Goal: Information Seeking & Learning: Learn about a topic

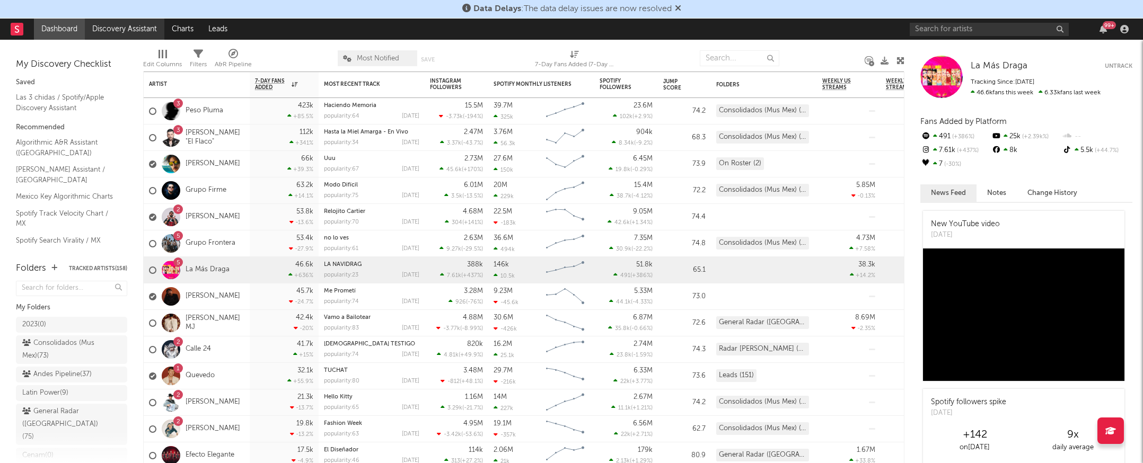
click at [124, 33] on link "Discovery Assistant" at bounding box center [125, 29] width 80 height 21
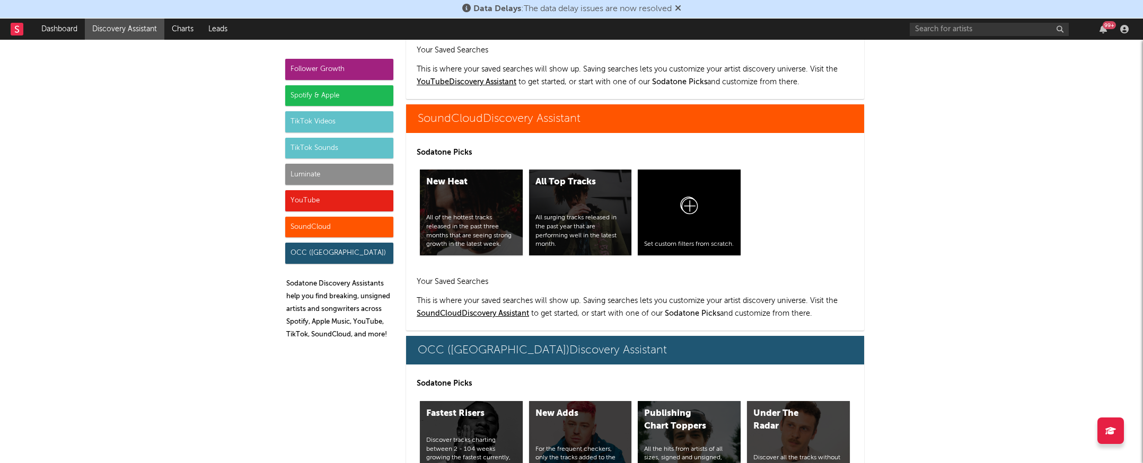
scroll to position [6663, 0]
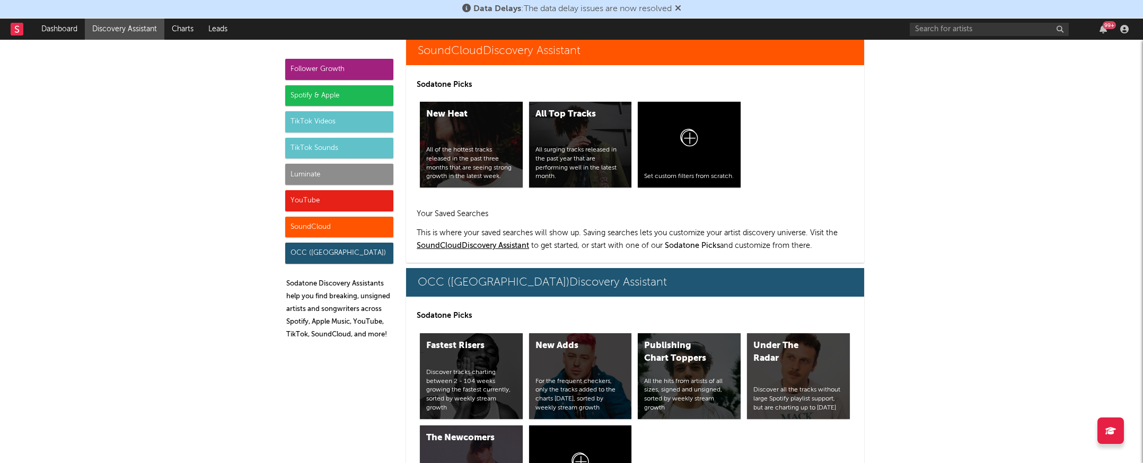
drag, startPoint x: 679, startPoint y: 331, endPoint x: 771, endPoint y: 2, distance: 341.2
click at [0, 0] on div "Data Delays : The data delay issues are now resolved Dashboard Discovery Assist…" at bounding box center [571, 231] width 1143 height 463
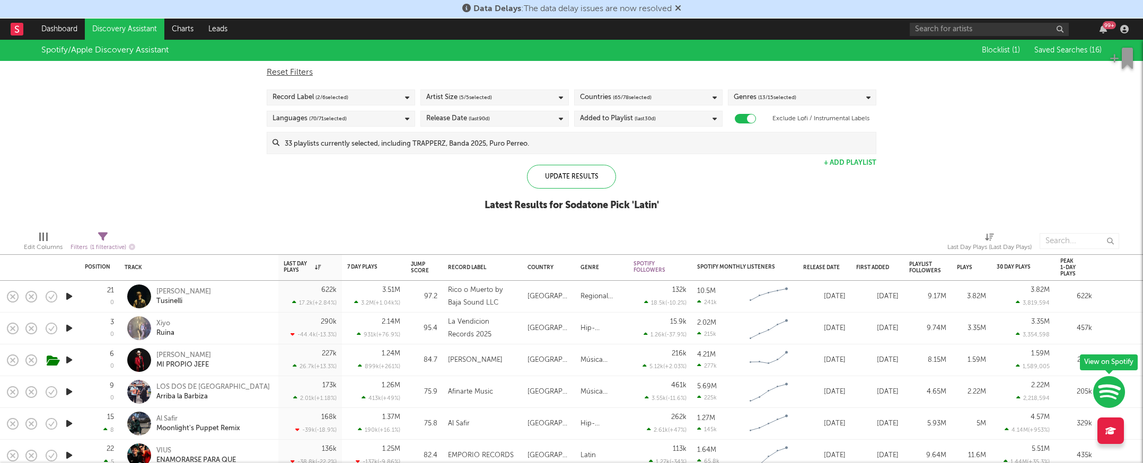
click at [618, 99] on span "( 65 / 78 selected)" at bounding box center [632, 97] width 39 height 13
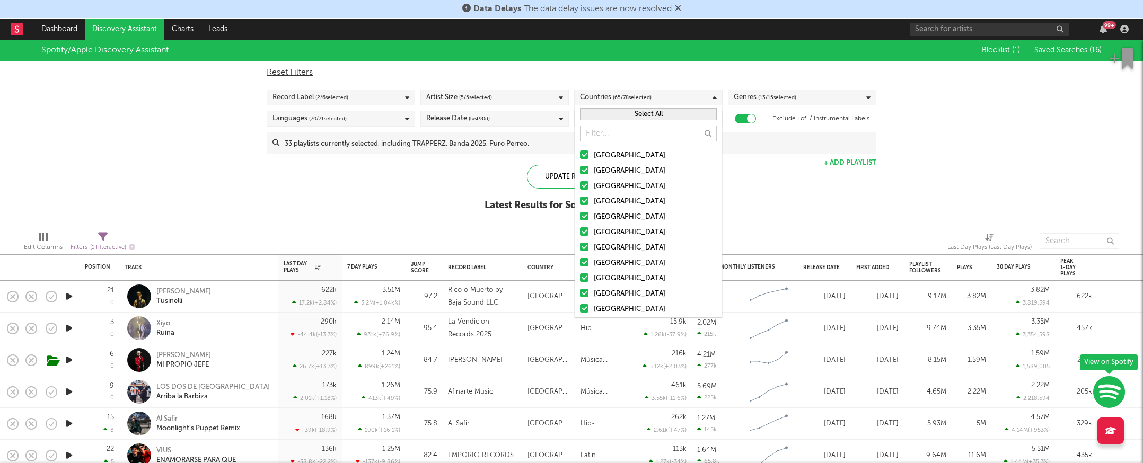
click at [617, 118] on button "Select All" at bounding box center [648, 114] width 137 height 12
click at [616, 113] on button "Deselect All" at bounding box center [648, 114] width 137 height 12
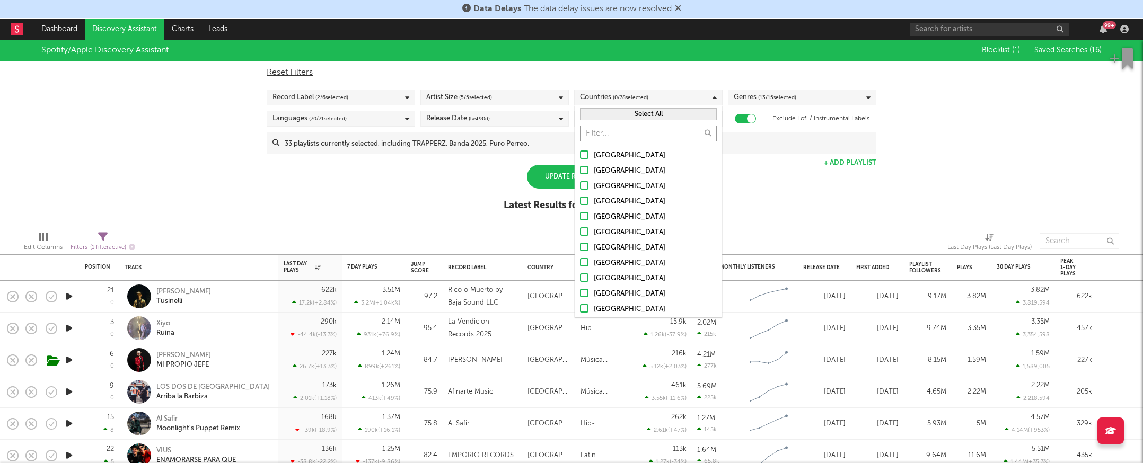
click at [614, 135] on input "text" at bounding box center [648, 134] width 137 height 16
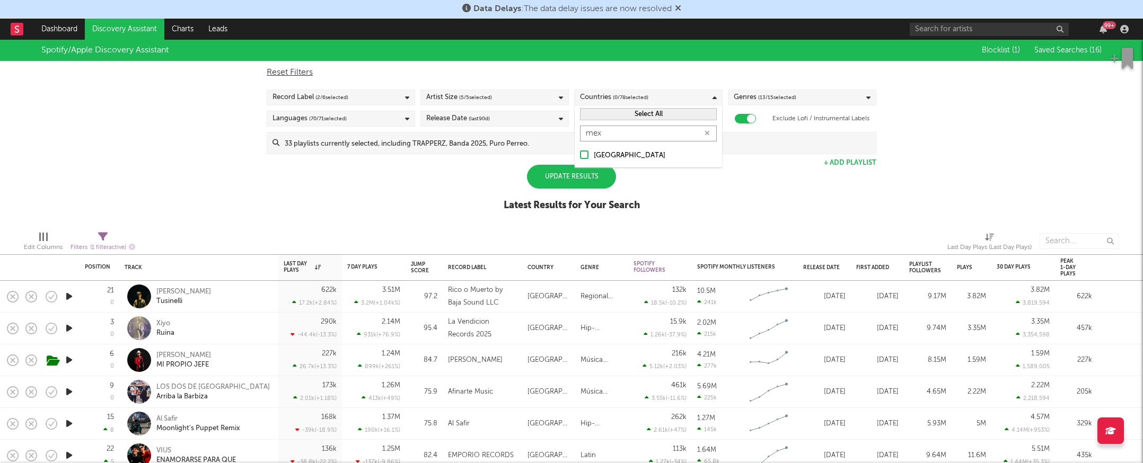
type input "mex"
click at [609, 159] on div "[GEOGRAPHIC_DATA]" at bounding box center [655, 156] width 123 height 13
click at [580, 159] on input "[GEOGRAPHIC_DATA]" at bounding box center [580, 156] width 0 height 13
click at [592, 182] on div "Update Results" at bounding box center [571, 177] width 89 height 24
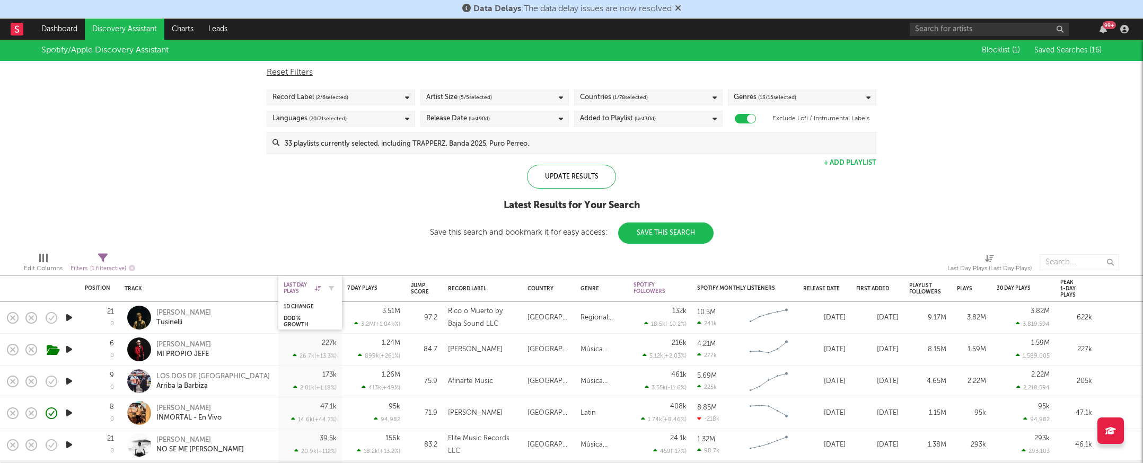
click at [320, 288] on icon at bounding box center [318, 288] width 6 height 5
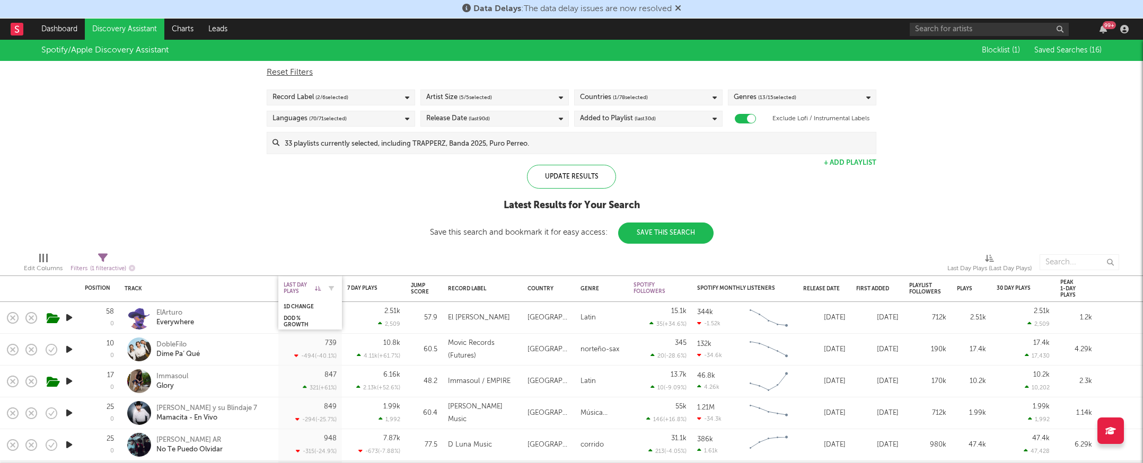
click at [320, 287] on icon at bounding box center [318, 288] width 6 height 5
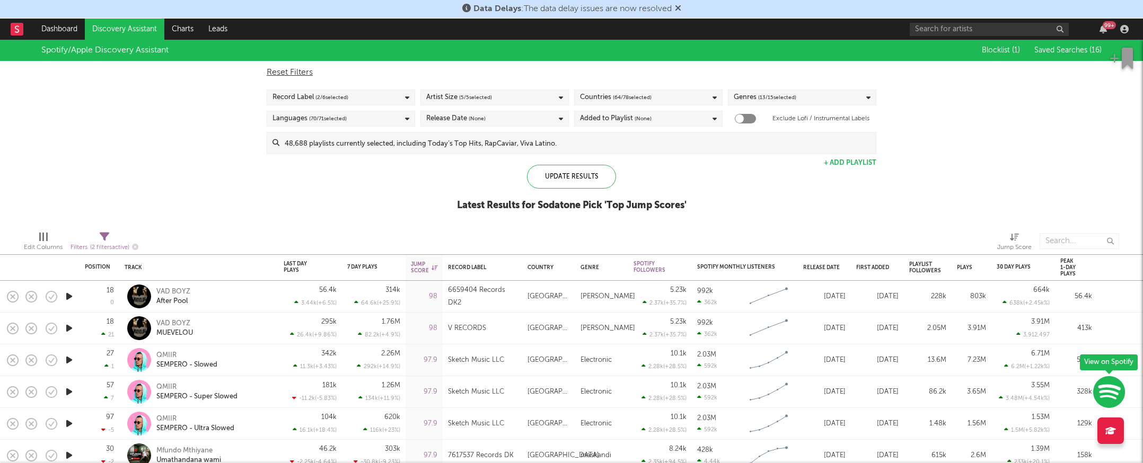
click at [604, 95] on div "Countries ( 64 / 78 selected)" at bounding box center [616, 97] width 72 height 13
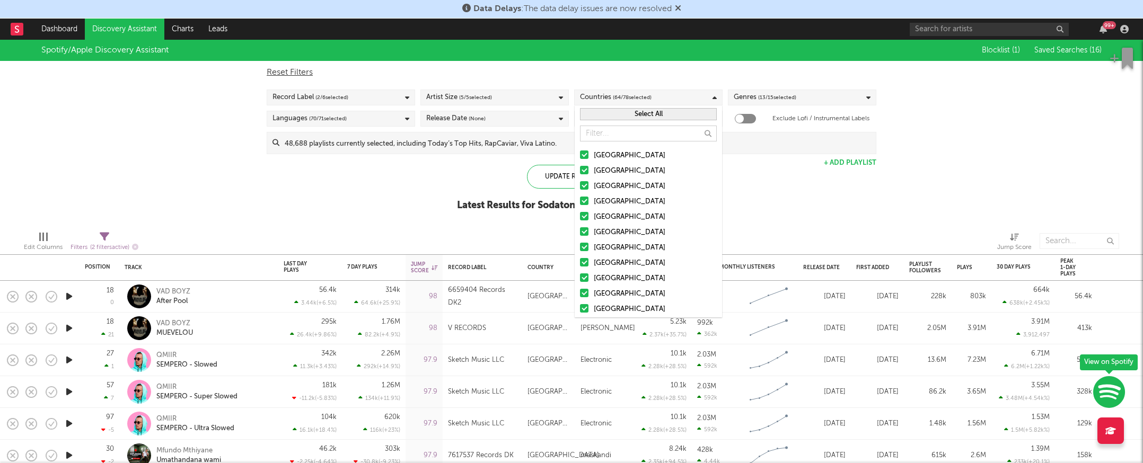
click at [612, 115] on button "Select All" at bounding box center [648, 114] width 137 height 12
click at [612, 115] on button "Deselect All" at bounding box center [648, 114] width 137 height 12
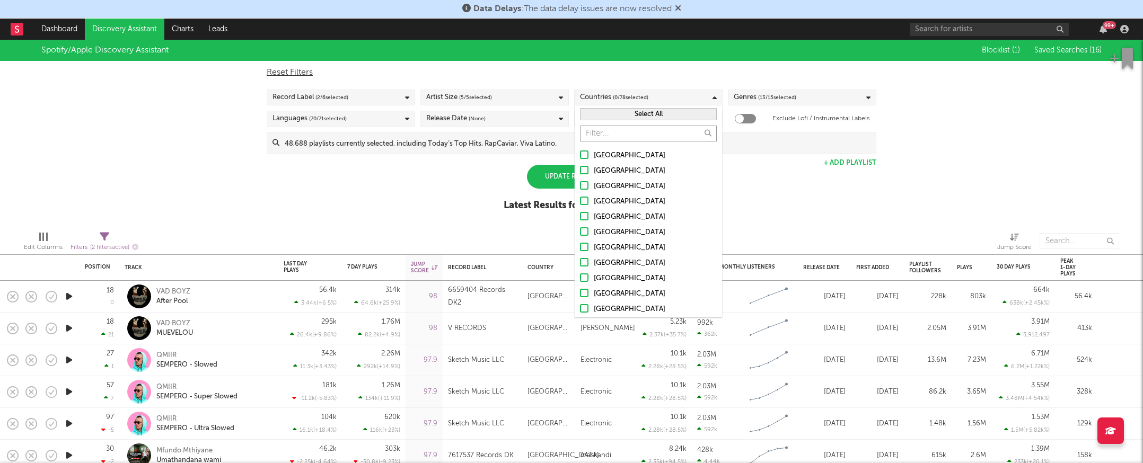
click at [608, 134] on input "text" at bounding box center [648, 134] width 137 height 16
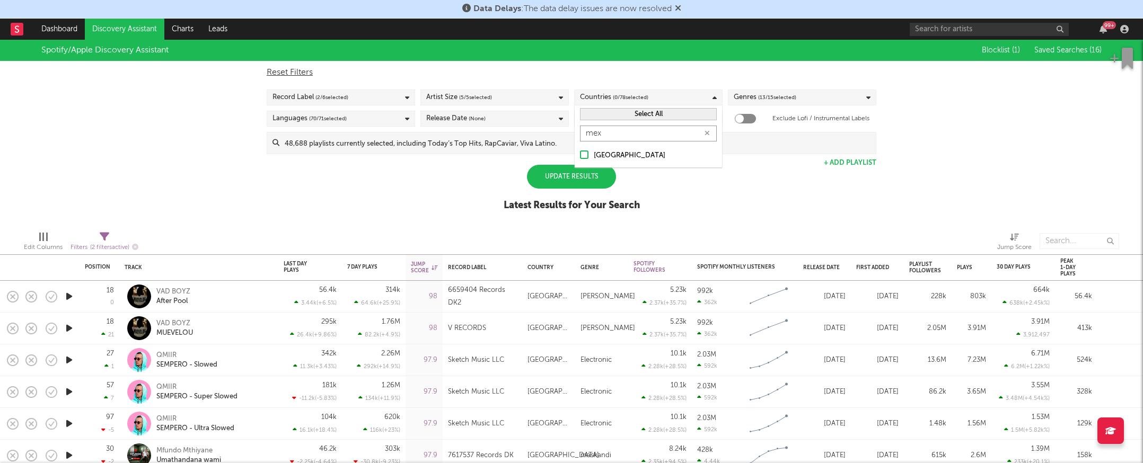
type input "mex"
click at [610, 154] on div "[GEOGRAPHIC_DATA]" at bounding box center [655, 156] width 123 height 13
click at [580, 154] on input "[GEOGRAPHIC_DATA]" at bounding box center [580, 156] width 0 height 13
click at [572, 166] on div "Update Results" at bounding box center [571, 177] width 89 height 24
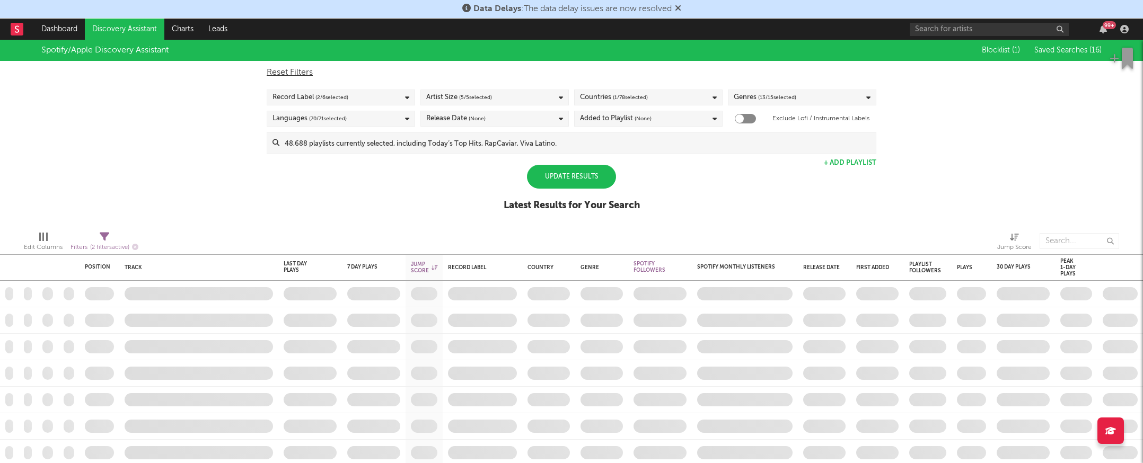
click at [571, 173] on div "Update Results" at bounding box center [571, 177] width 89 height 24
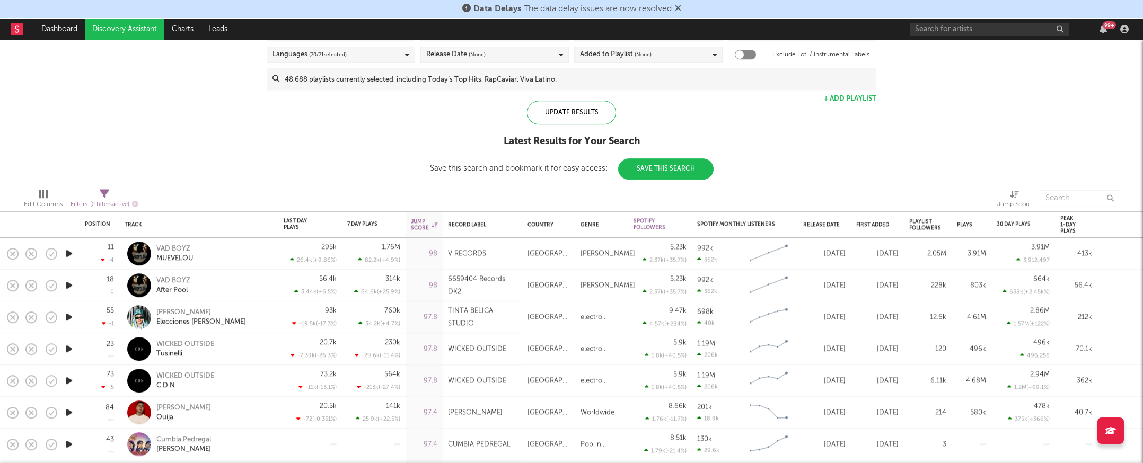
click at [239, 353] on div "WICKED OUTSIDE Tusinelli" at bounding box center [213, 349] width 114 height 19
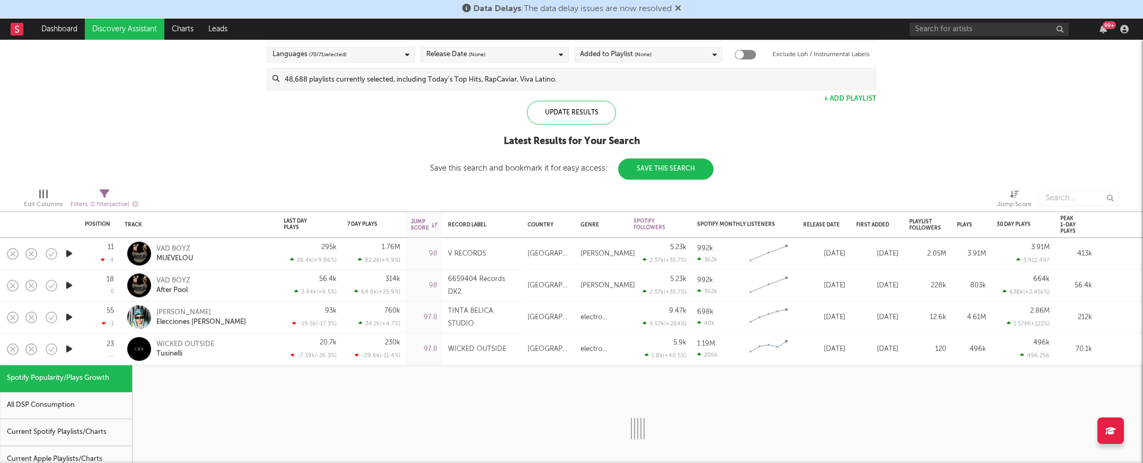
click at [239, 353] on div "WICKED OUTSIDE Tusinelli" at bounding box center [213, 349] width 114 height 19
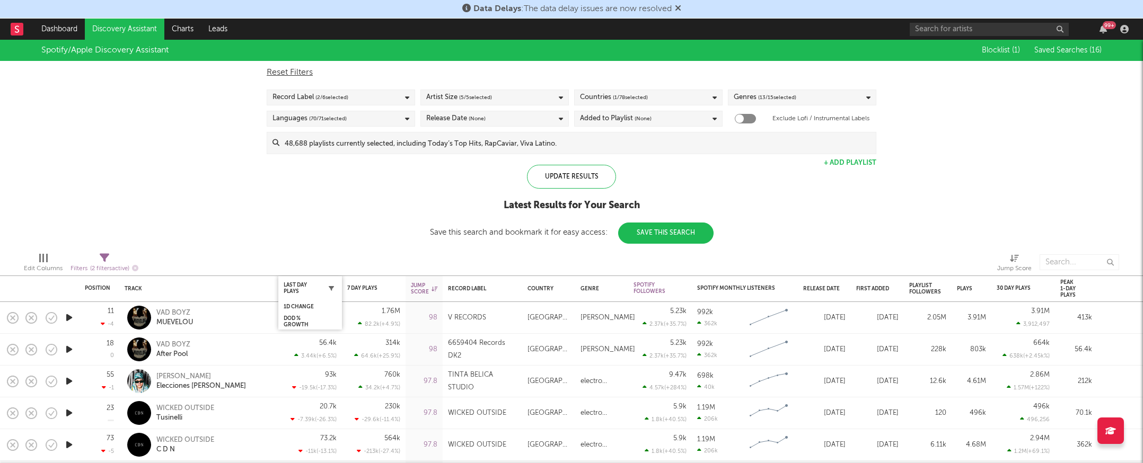
click at [329, 287] on icon "button" at bounding box center [331, 288] width 5 height 5
select select "max"
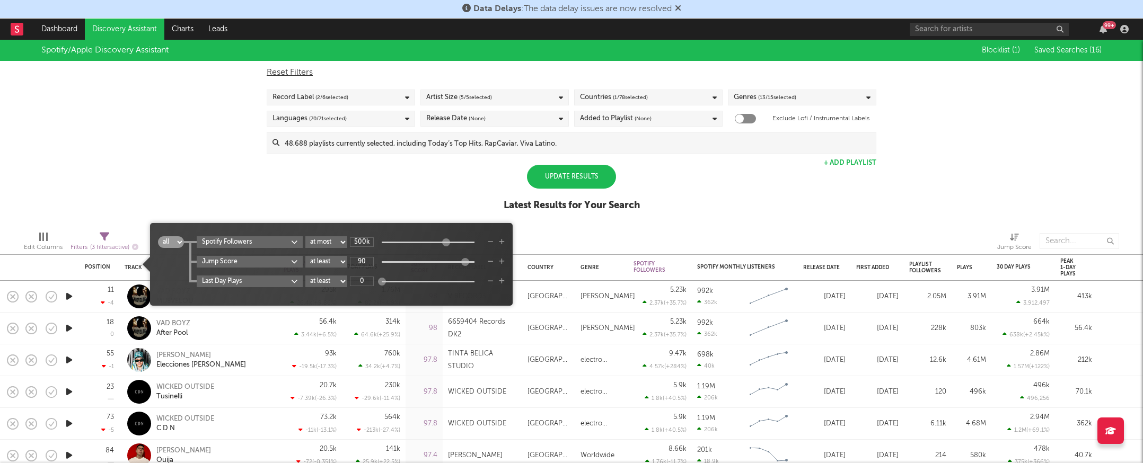
click at [222, 182] on div "Spotify/Apple Discovery Assistant Blocklist ( 1 ) Saved Searches ( 16 ) Reset F…" at bounding box center [571, 131] width 1143 height 183
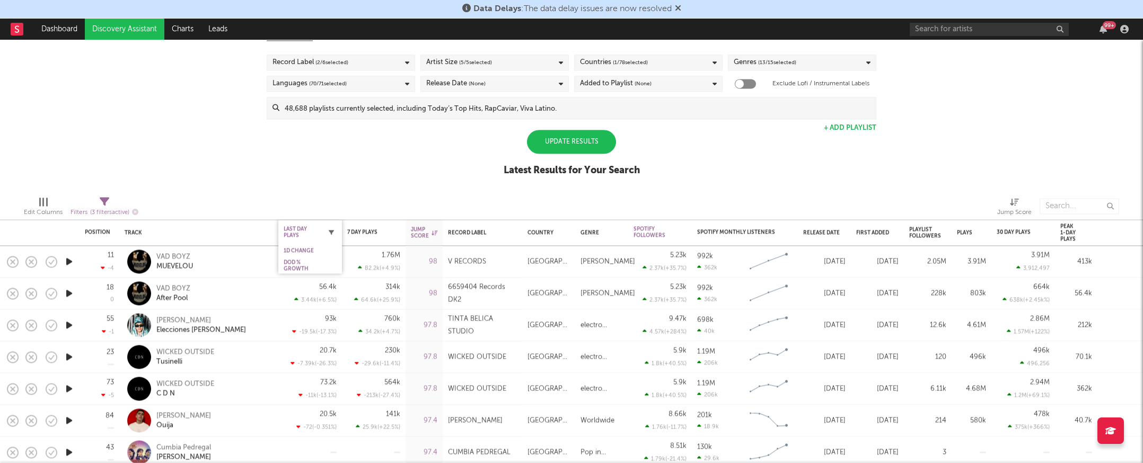
click at [333, 235] on button "button" at bounding box center [331, 232] width 11 height 11
select select "max"
click at [234, 129] on div "Spotify/Apple Discovery Assistant Blocklist ( 1 ) Saved Searches ( 16 ) Reset F…" at bounding box center [571, 96] width 1143 height 183
click at [328, 230] on button "button" at bounding box center [331, 232] width 11 height 11
select select "max"
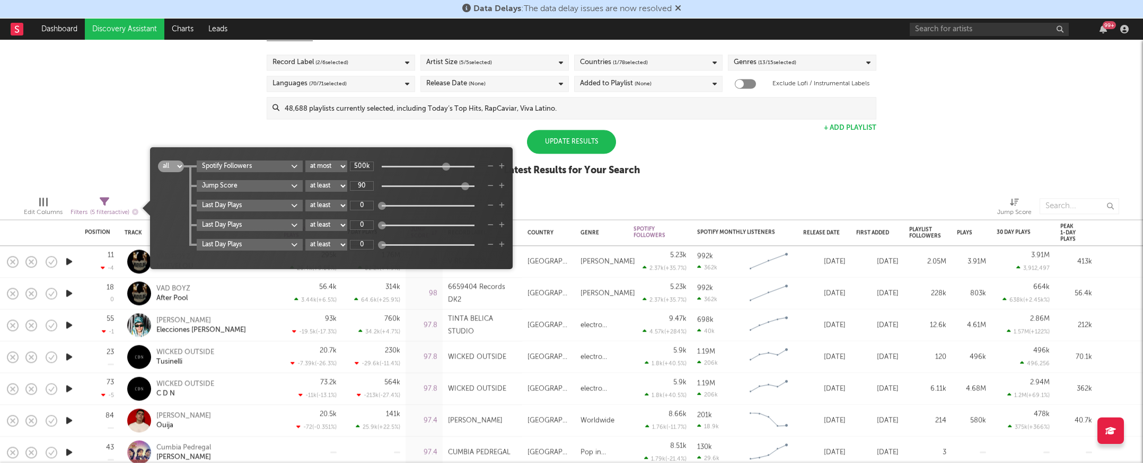
click at [236, 125] on div "Spotify/Apple Discovery Assistant Blocklist ( 1 ) Saved Searches ( 16 ) Reset F…" at bounding box center [571, 96] width 1143 height 183
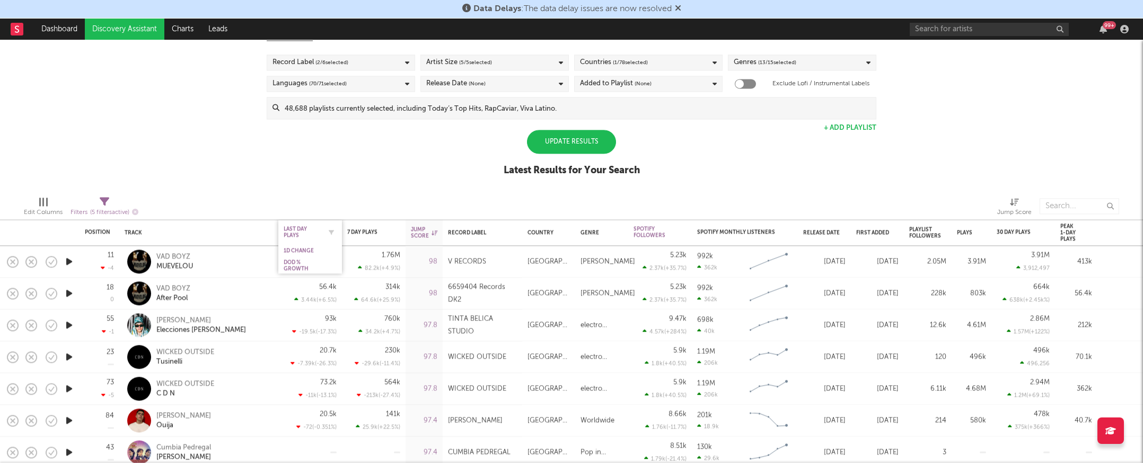
click at [295, 230] on div "Last Day Plays" at bounding box center [302, 232] width 37 height 13
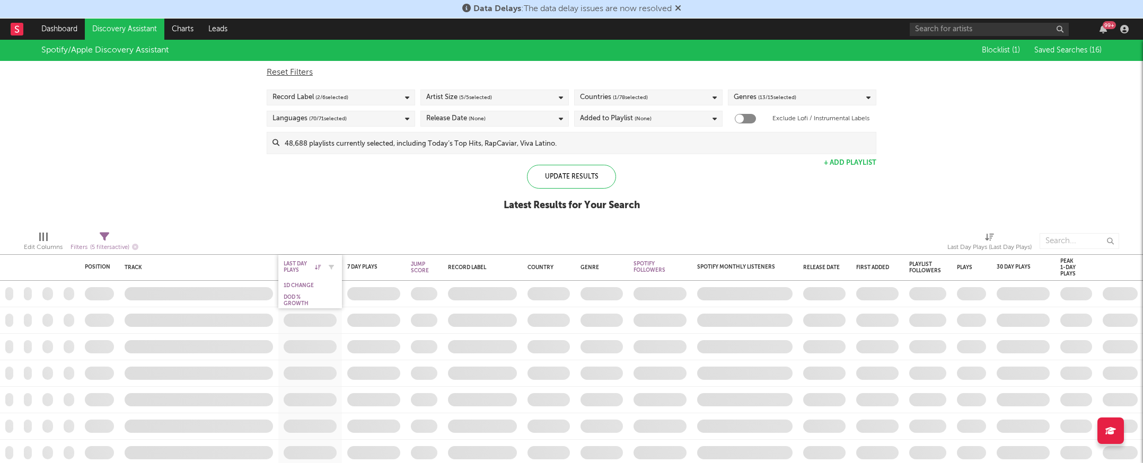
click at [317, 267] on icon at bounding box center [318, 267] width 6 height 5
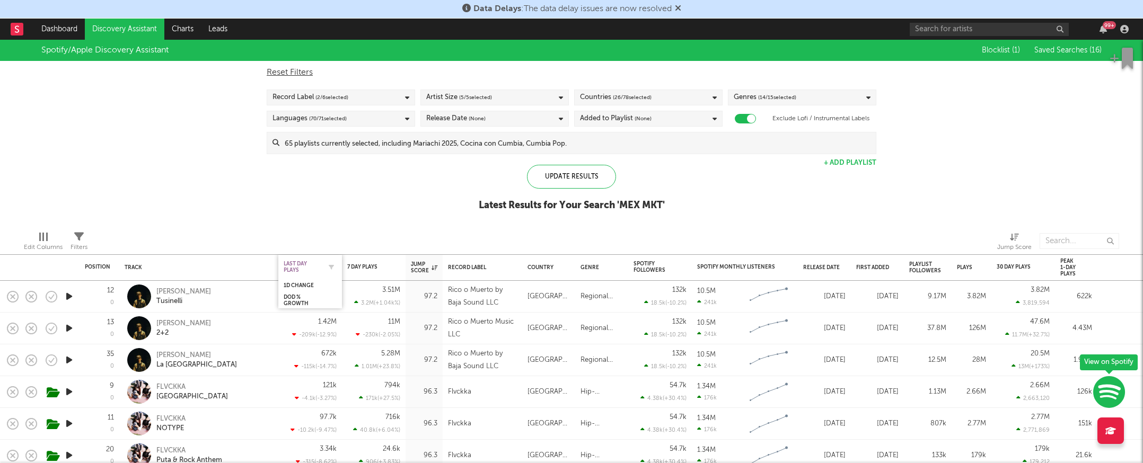
click at [296, 264] on div "Last Day Plays" at bounding box center [302, 267] width 37 height 13
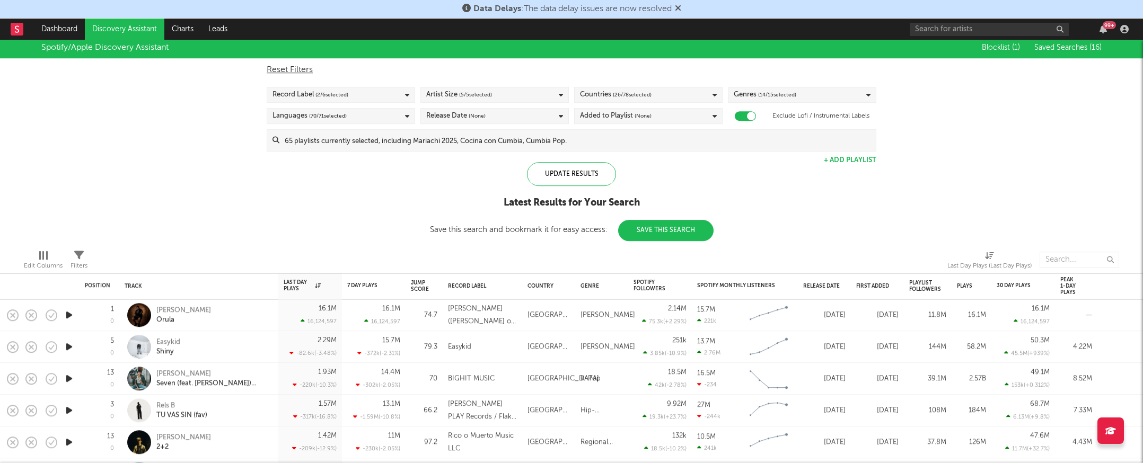
click at [609, 93] on div "Countries ( 26 / 78 selected)" at bounding box center [616, 95] width 72 height 13
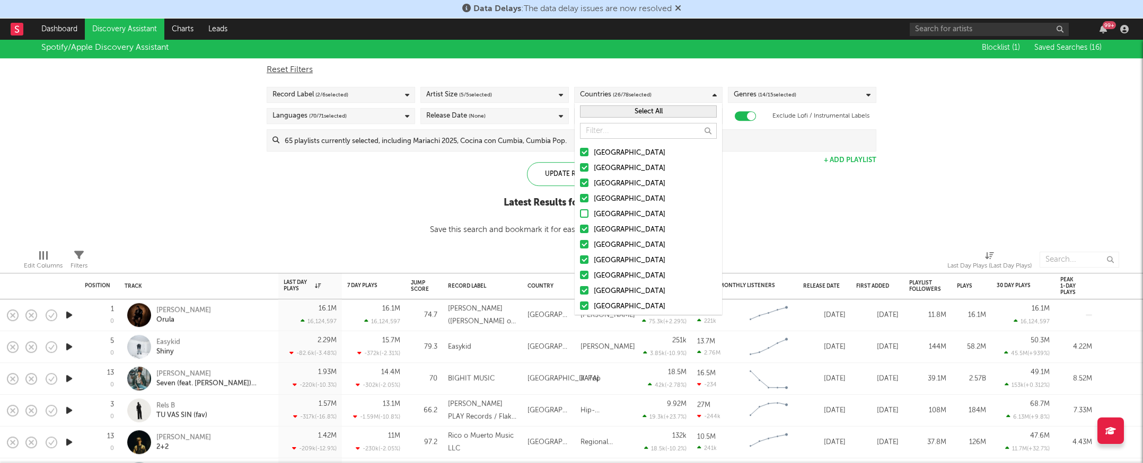
click at [636, 111] on button "Select All" at bounding box center [648, 112] width 137 height 12
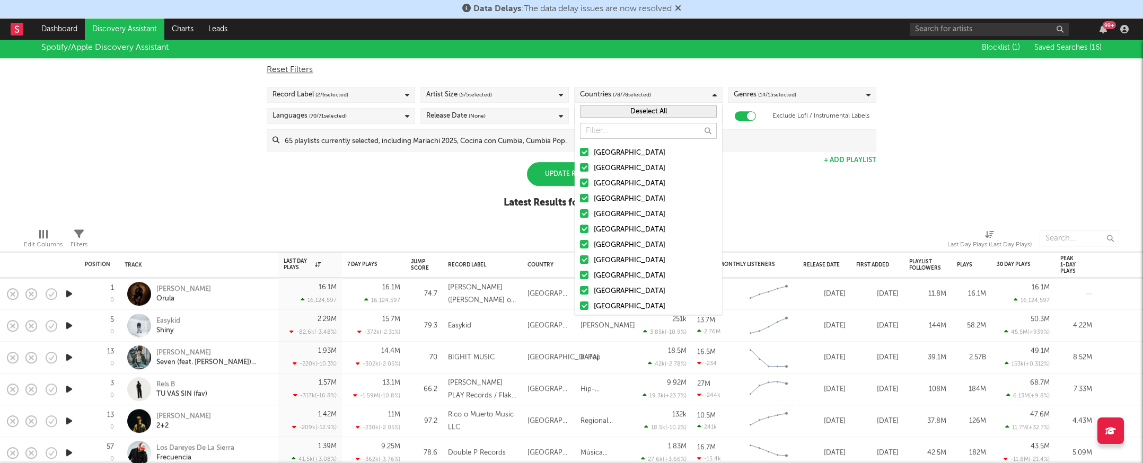
click at [635, 111] on button "Deselect All" at bounding box center [648, 112] width 137 height 12
click at [618, 134] on input "text" at bounding box center [648, 131] width 137 height 16
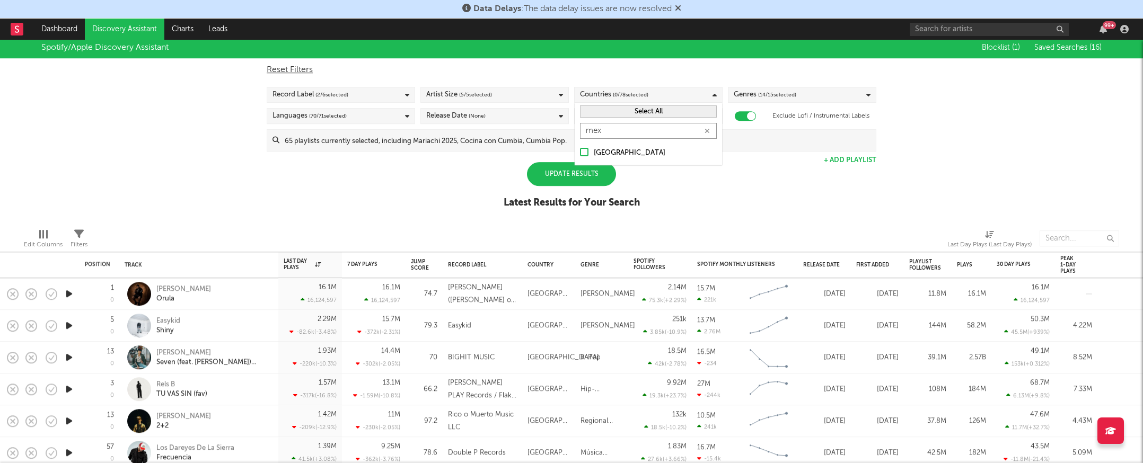
type input "mex"
click at [618, 154] on div "[GEOGRAPHIC_DATA]" at bounding box center [655, 153] width 123 height 13
click at [580, 154] on input "[GEOGRAPHIC_DATA]" at bounding box center [580, 153] width 0 height 13
click at [571, 178] on div "Update Results" at bounding box center [571, 174] width 89 height 24
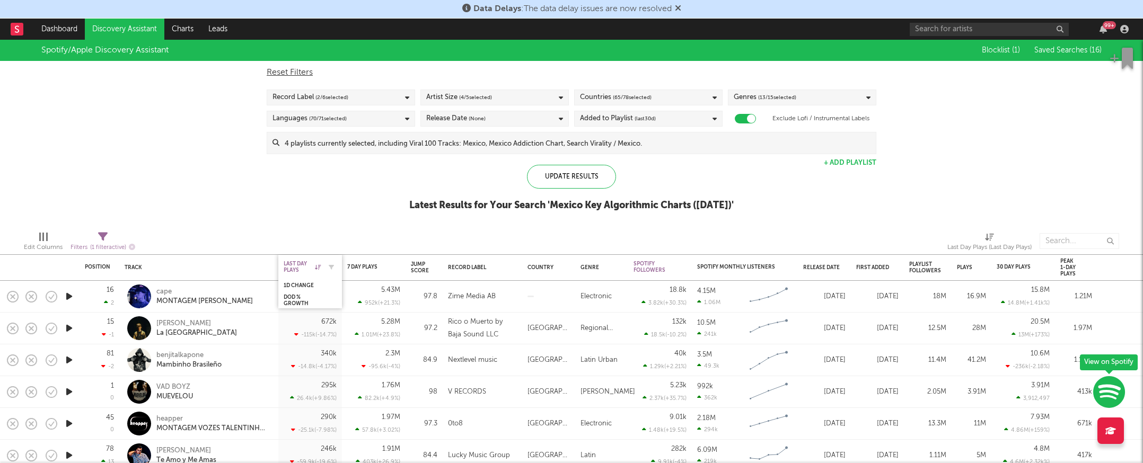
click at [304, 266] on div "Last Day Plays" at bounding box center [302, 267] width 37 height 13
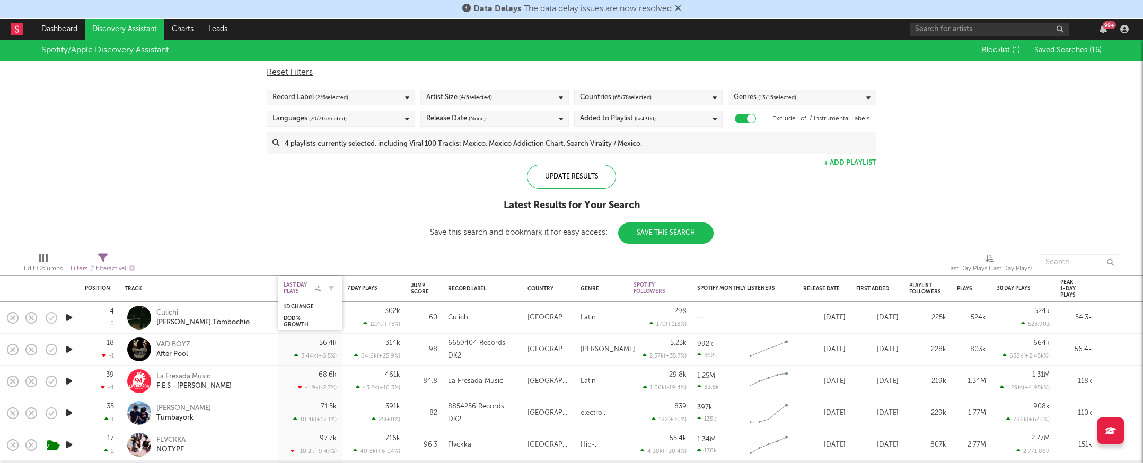
click at [311, 286] on div "Last Day Plays" at bounding box center [302, 288] width 37 height 13
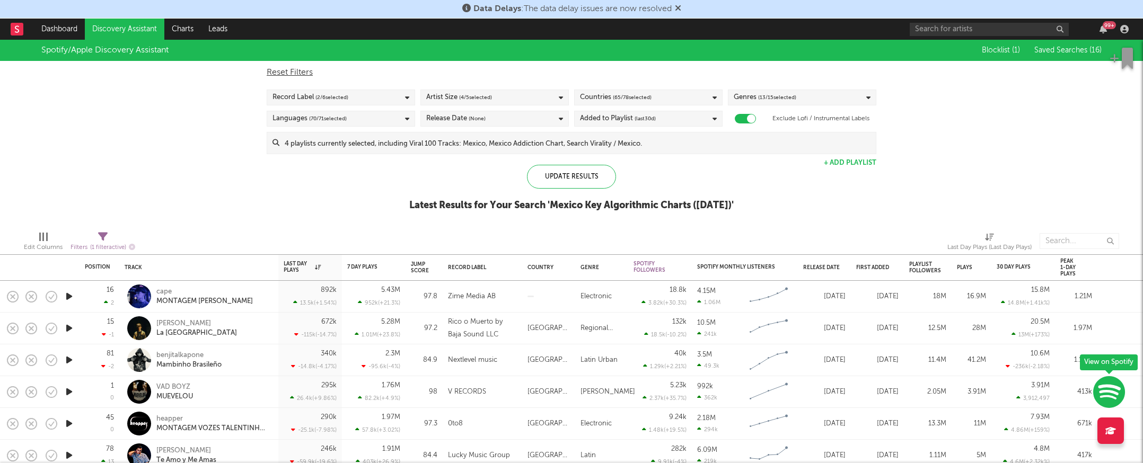
click at [622, 90] on div "Countries ( 65 / 78 selected)" at bounding box center [648, 98] width 148 height 16
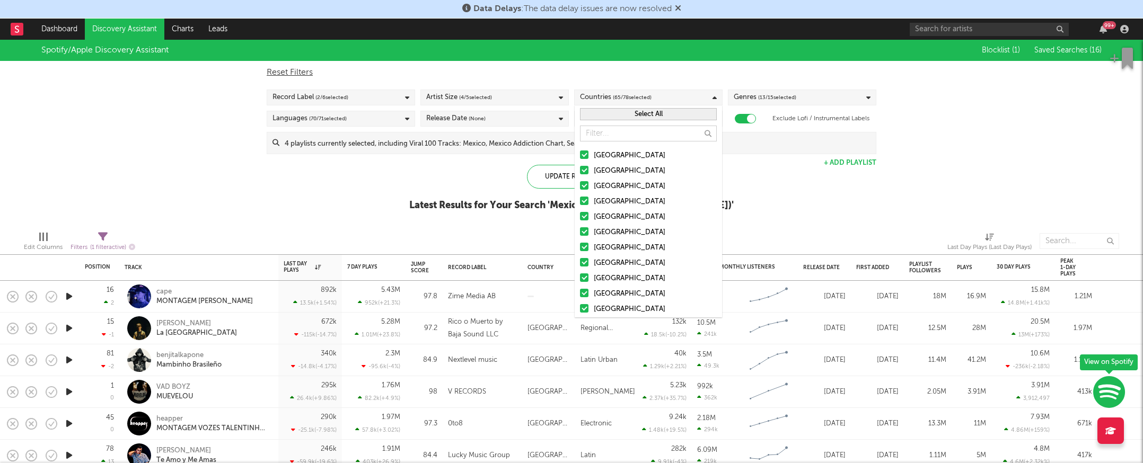
click at [639, 115] on button "Select All" at bounding box center [648, 114] width 137 height 12
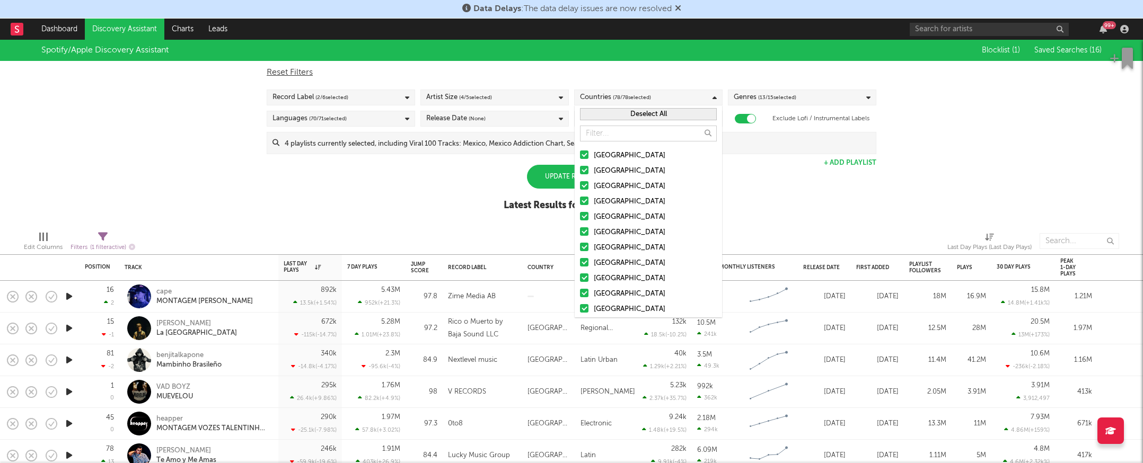
click at [627, 119] on button "Deselect All" at bounding box center [648, 114] width 137 height 12
click at [618, 138] on input "text" at bounding box center [648, 134] width 137 height 16
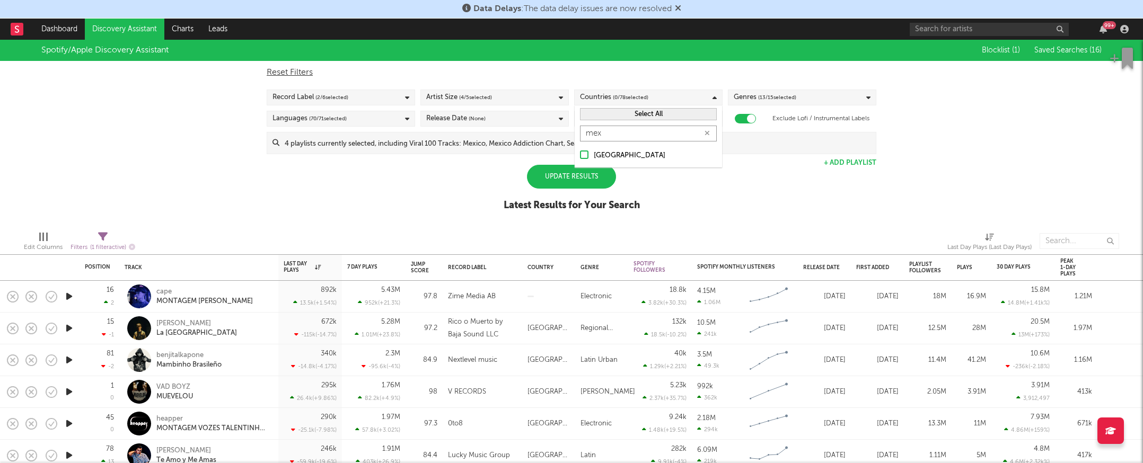
type input "mex"
click at [620, 154] on div "[GEOGRAPHIC_DATA]" at bounding box center [655, 156] width 123 height 13
click at [580, 154] on input "[GEOGRAPHIC_DATA]" at bounding box center [580, 156] width 0 height 13
click at [593, 178] on div "Update Results" at bounding box center [571, 177] width 89 height 24
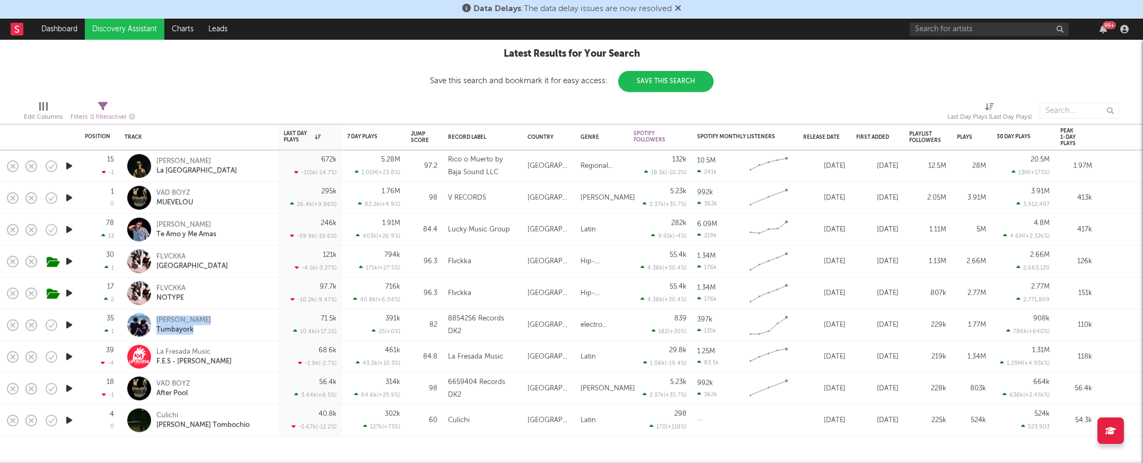
drag, startPoint x: 181, startPoint y: 321, endPoint x: 930, endPoint y: 1, distance: 814.4
click at [0, 0] on div "Data Delays : The data delay issues are now resolved Dashboard Discovery Assist…" at bounding box center [571, 231] width 1143 height 463
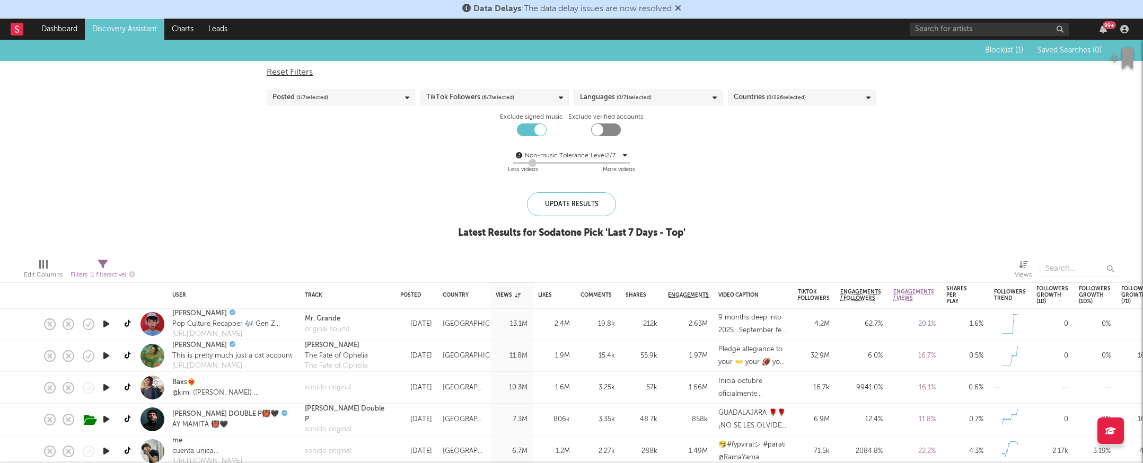
click at [769, 94] on span "( 0 / 226 selected)" at bounding box center [786, 97] width 39 height 13
type input "mex"
click at [780, 156] on div "[GEOGRAPHIC_DATA]" at bounding box center [809, 156] width 123 height 13
click at [734, 156] on input "[GEOGRAPHIC_DATA]" at bounding box center [734, 156] width 0 height 13
click at [564, 200] on div "Update Results" at bounding box center [571, 204] width 89 height 24
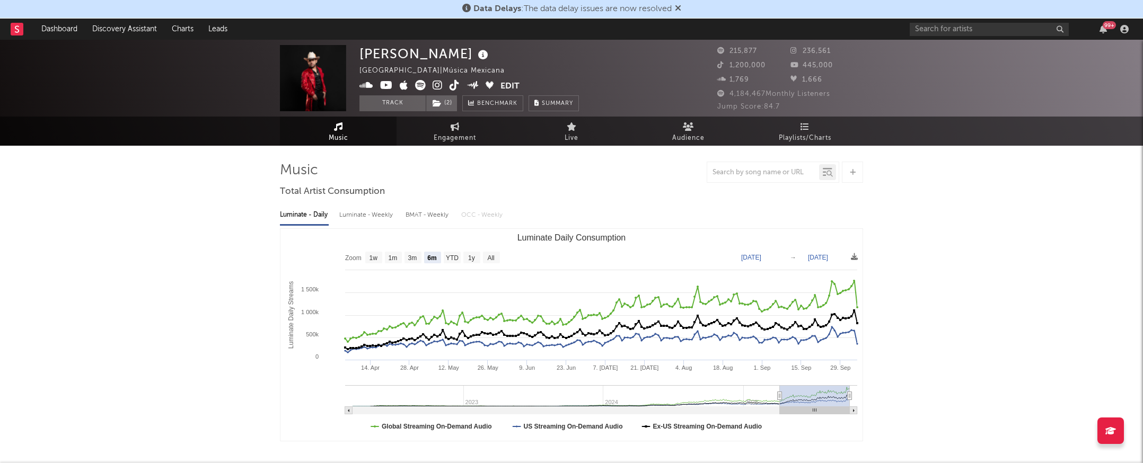
select select "6m"
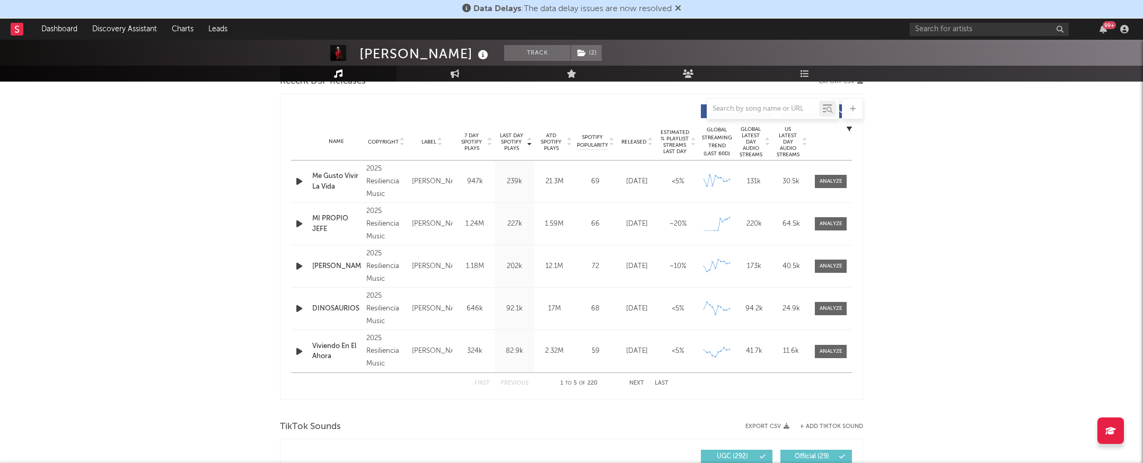
scroll to position [331, 0]
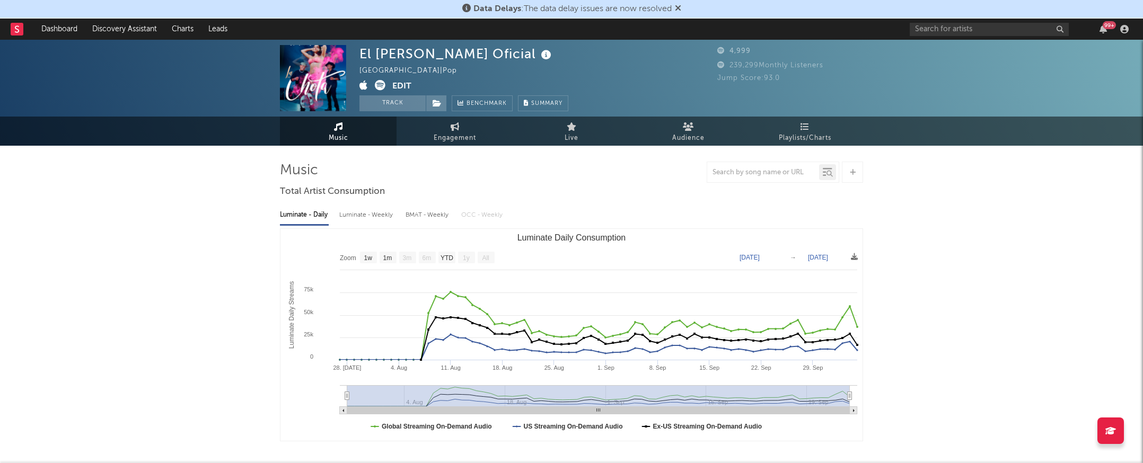
select select "1w"
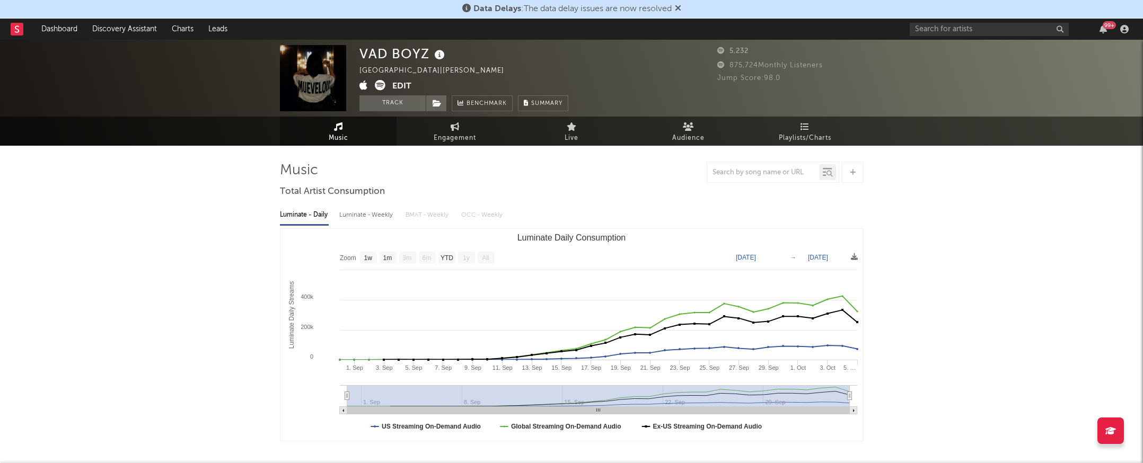
select select "1w"
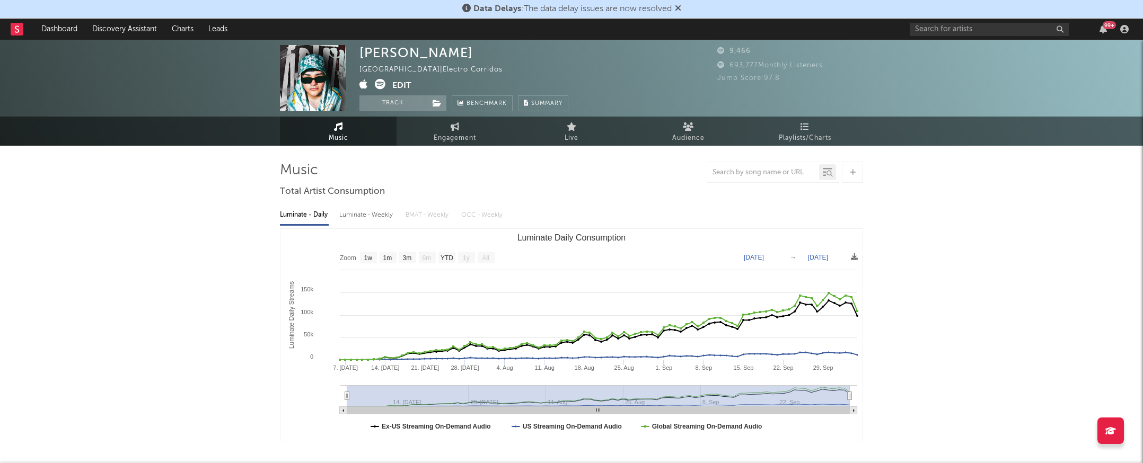
select select "1w"
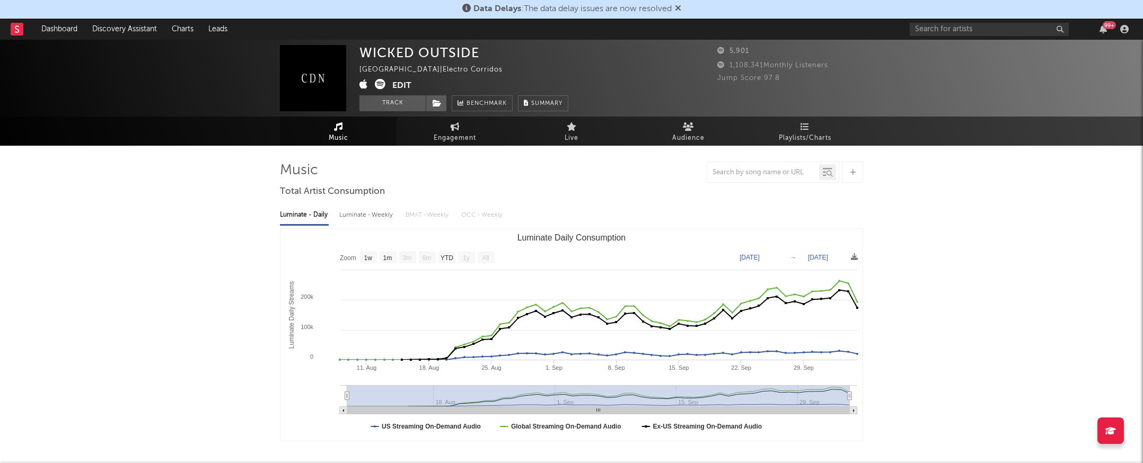
select select "1w"
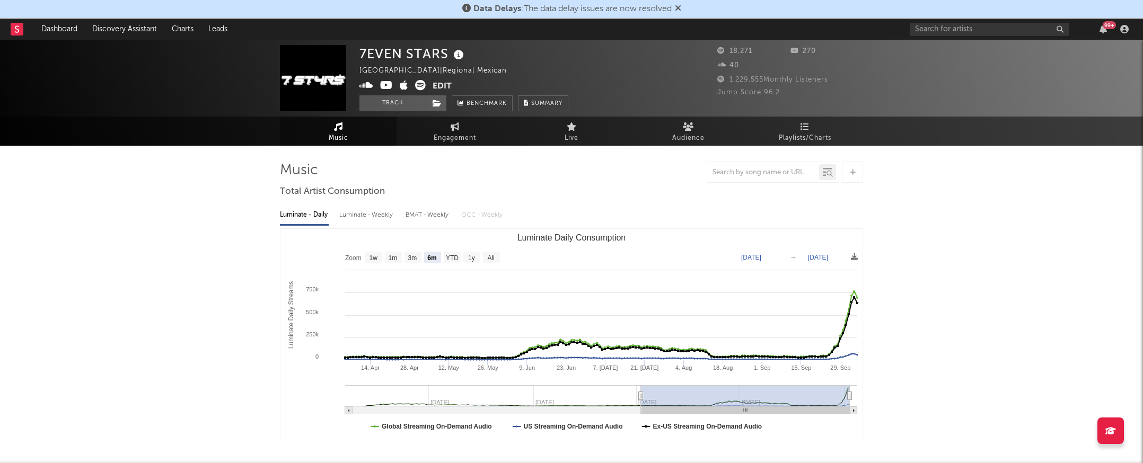
select select "6m"
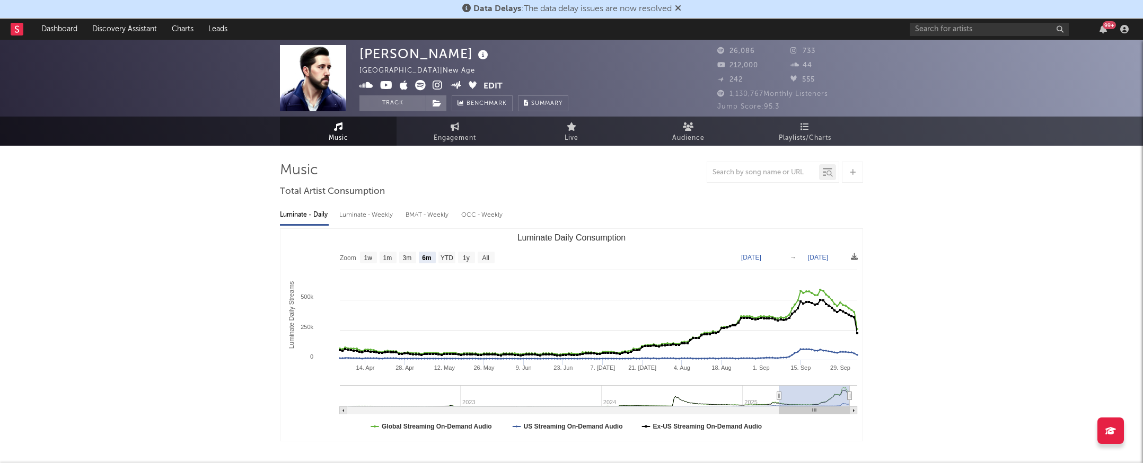
select select "6m"
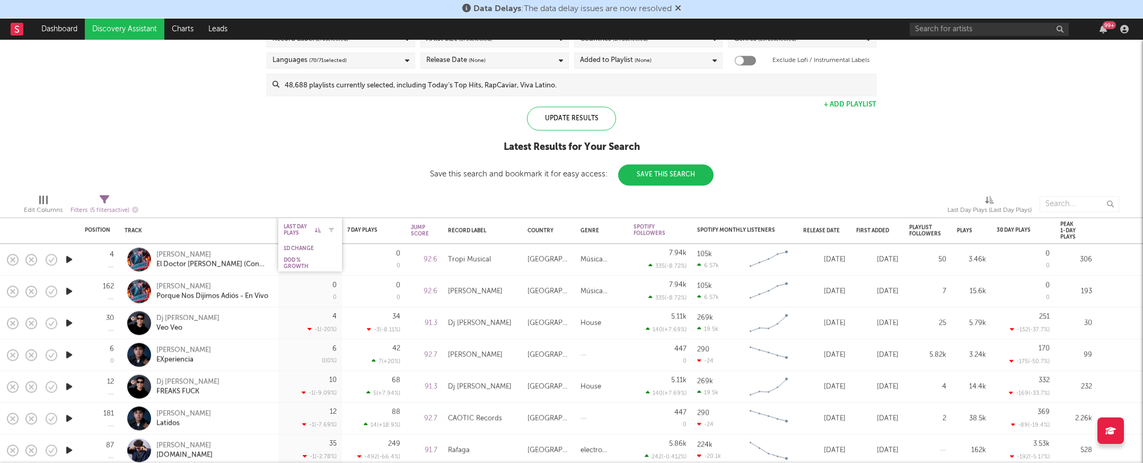
click at [317, 227] on icon at bounding box center [318, 229] width 6 height 5
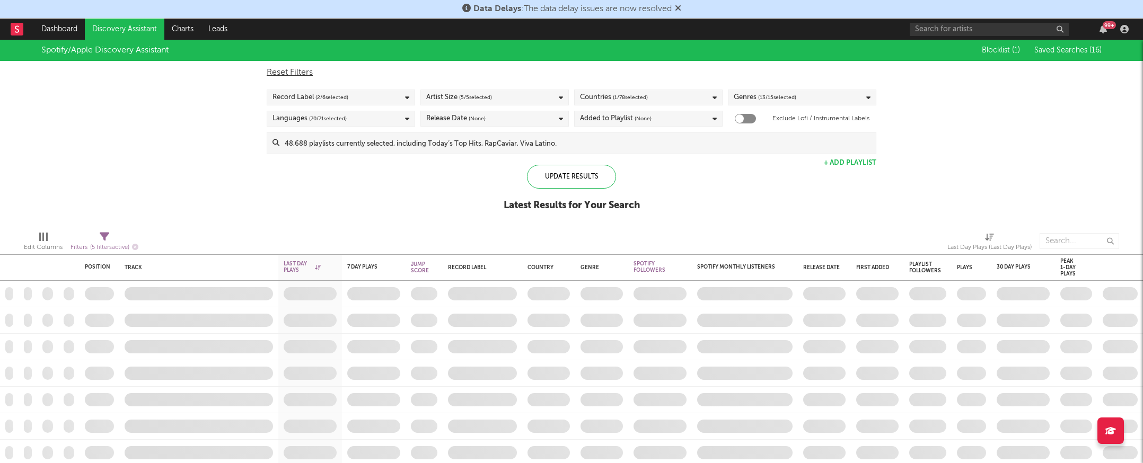
click at [898, 212] on div "Spotify/Apple Discovery Assistant Blocklist ( 1 ) Saved Searches ( 16 ) Reset F…" at bounding box center [571, 131] width 1143 height 183
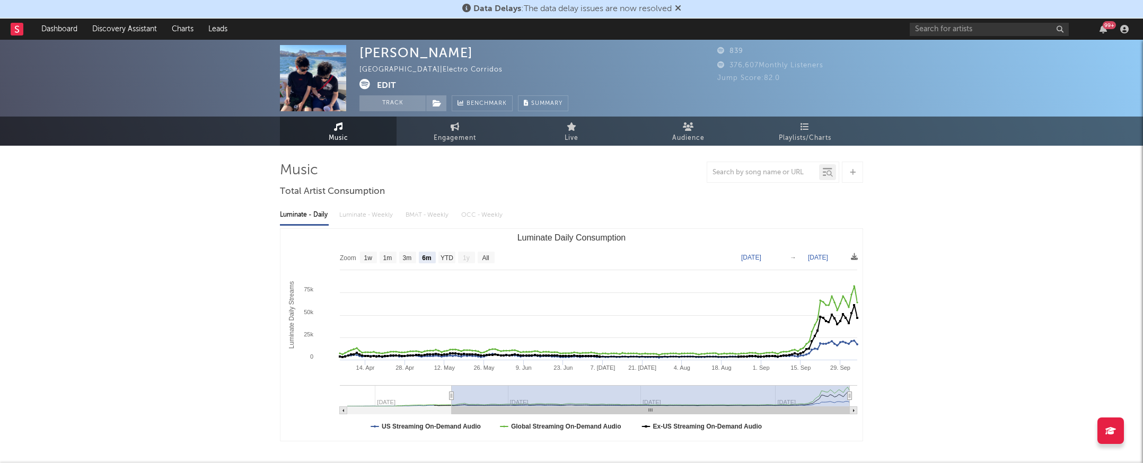
select select "6m"
